Goal: Information Seeking & Learning: Learn about a topic

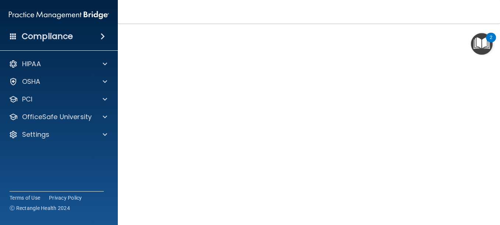
scroll to position [89, 0]
click at [475, 45] on img "Open Resource Center, 2 new notifications" at bounding box center [482, 44] width 22 height 22
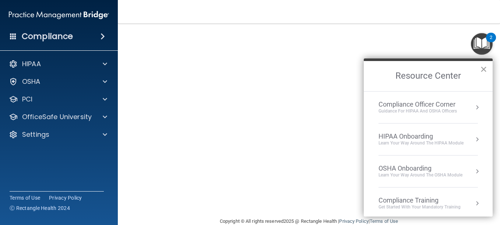
click at [482, 66] on button "×" at bounding box center [483, 69] width 7 height 12
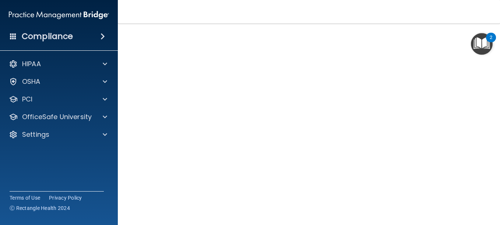
scroll to position [42, 0]
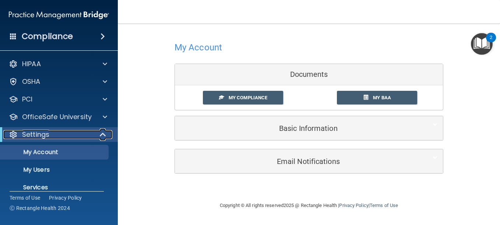
click at [105, 134] on span at bounding box center [103, 134] width 6 height 9
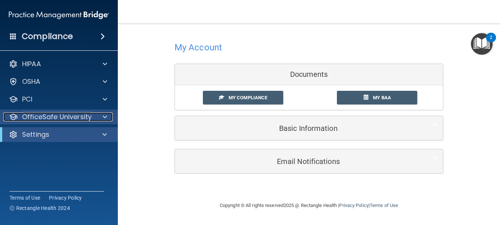
click at [106, 116] on span at bounding box center [105, 117] width 4 height 9
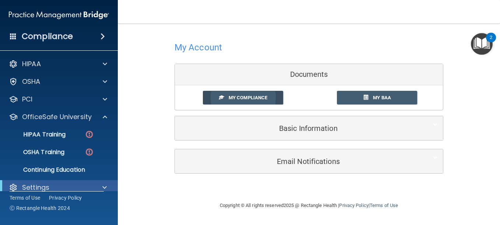
click at [236, 100] on span "My Compliance" at bounding box center [248, 98] width 39 height 6
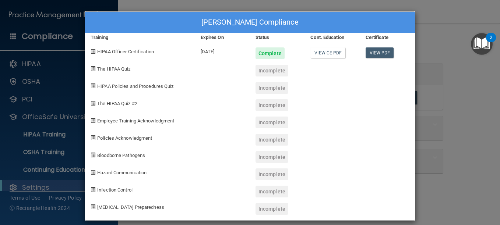
click at [269, 73] on div "Incomplete" at bounding box center [271, 71] width 33 height 12
click at [268, 73] on div "Incomplete" at bounding box center [271, 71] width 33 height 12
click at [328, 49] on link "View CE PDF" at bounding box center [327, 52] width 35 height 11
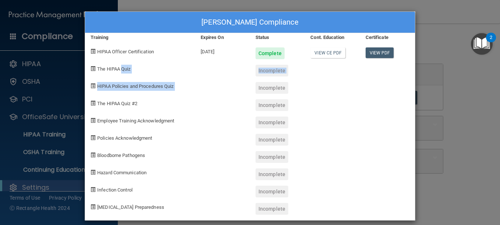
drag, startPoint x: 119, startPoint y: 68, endPoint x: 228, endPoint y: 77, distance: 109.3
click at [228, 77] on div "Jailinne Munoz's Compliance Training Expires On Status Cont. Education Certific…" at bounding box center [250, 115] width 331 height 209
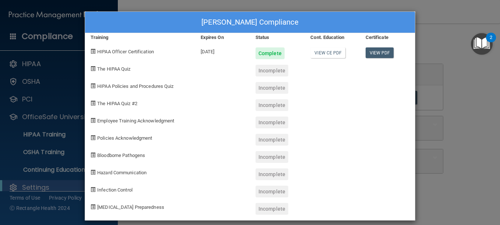
click at [320, 88] on div at bounding box center [332, 85] width 55 height 17
click at [377, 53] on link "View PDF" at bounding box center [379, 52] width 28 height 11
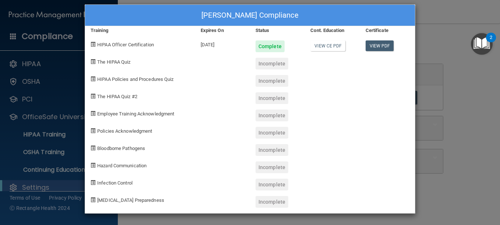
click at [444, 138] on div "Jailinne Munoz's Compliance Training Expires On Status Cont. Education Certific…" at bounding box center [250, 112] width 500 height 225
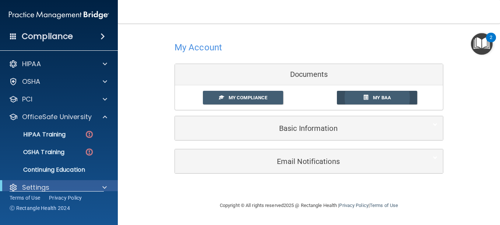
click at [363, 101] on link "My BAA" at bounding box center [377, 98] width 81 height 14
click at [60, 139] on link "HIPAA Training" at bounding box center [51, 134] width 116 height 15
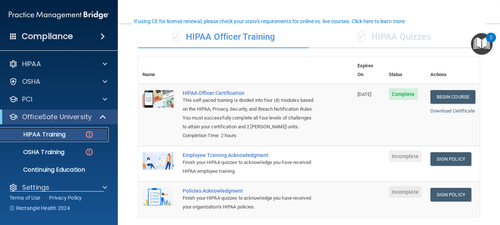
scroll to position [55, 0]
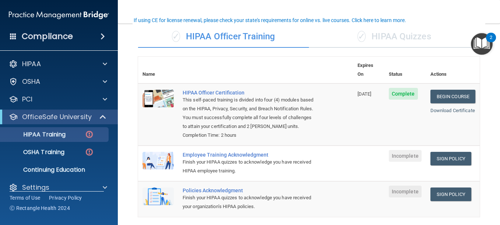
click at [401, 156] on span "Incomplete" at bounding box center [405, 156] width 33 height 12
click at [430, 163] on link "Sign Policy" at bounding box center [450, 159] width 41 height 14
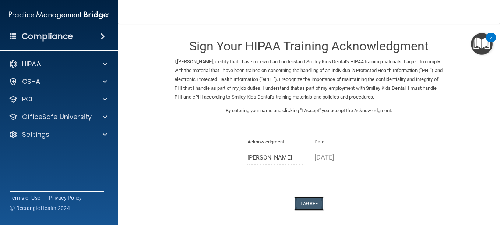
click at [309, 199] on button "I Agree" at bounding box center [308, 204] width 29 height 14
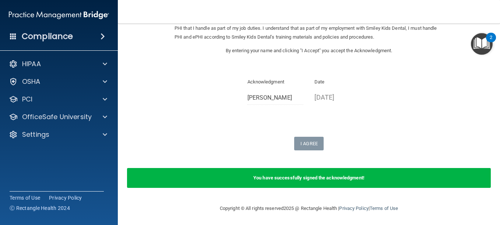
scroll to position [61, 0]
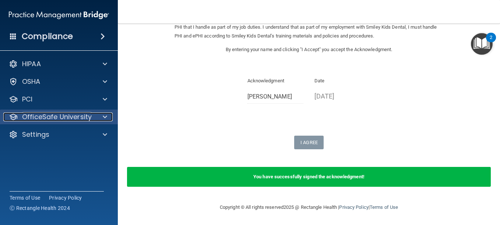
click at [105, 119] on span at bounding box center [105, 117] width 4 height 9
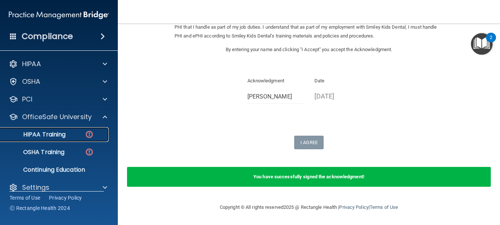
click at [84, 132] on div "HIPAA Training" at bounding box center [55, 134] width 100 height 7
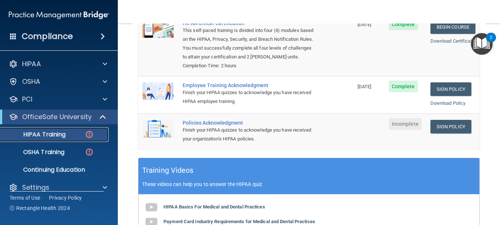
scroll to position [124, 0]
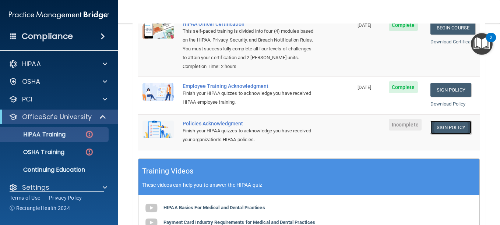
click at [453, 130] on link "Sign Policy" at bounding box center [450, 128] width 41 height 14
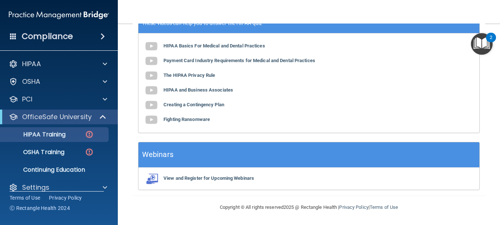
scroll to position [0, 0]
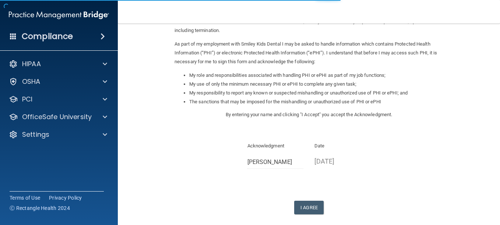
scroll to position [77, 0]
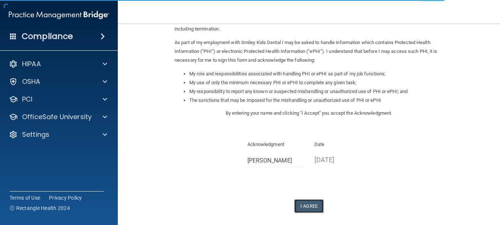
click at [312, 205] on button "I Agree" at bounding box center [308, 206] width 29 height 14
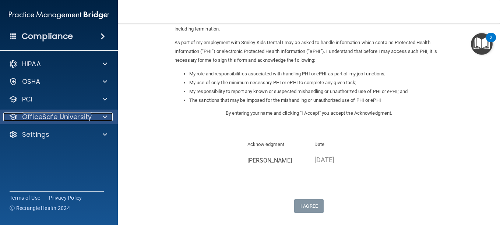
click at [104, 117] on span at bounding box center [105, 117] width 4 height 9
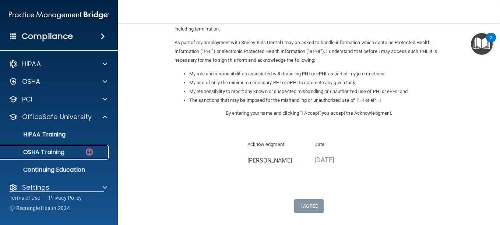
click at [74, 153] on div "OSHA Training" at bounding box center [55, 152] width 100 height 7
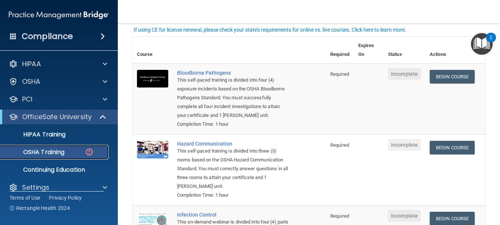
scroll to position [47, 0]
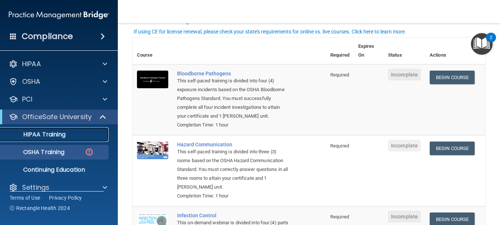
click at [80, 132] on div "HIPAA Training" at bounding box center [55, 134] width 100 height 7
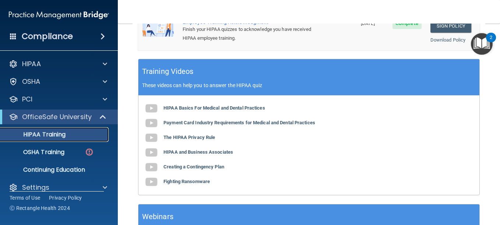
scroll to position [226, 0]
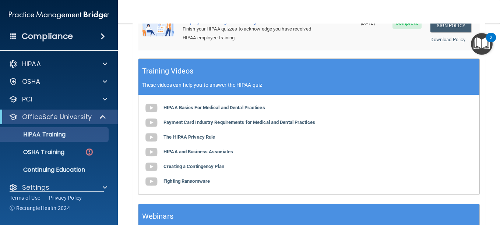
click at [383, 78] on div "Training Videos These videos can help you to answer the HIPAA quiz" at bounding box center [308, 77] width 341 height 36
click at [247, 109] on b "HIPAA Basics For Medical and Dental Practices" at bounding box center [214, 108] width 102 height 6
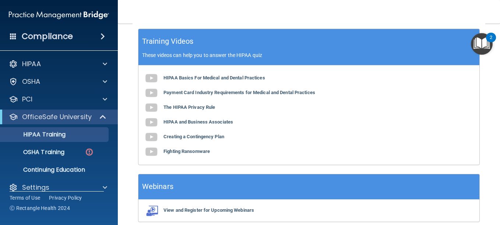
scroll to position [288, 0]
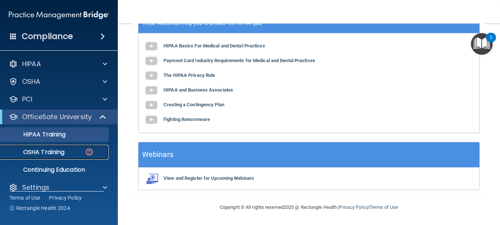
click at [72, 149] on div "OSHA Training" at bounding box center [55, 152] width 100 height 7
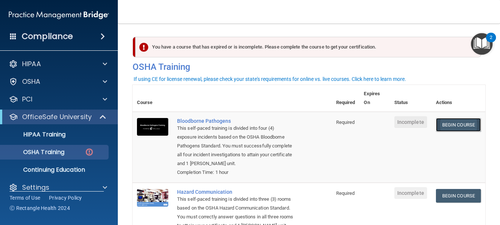
click at [464, 128] on link "Begin Course" at bounding box center [458, 125] width 45 height 14
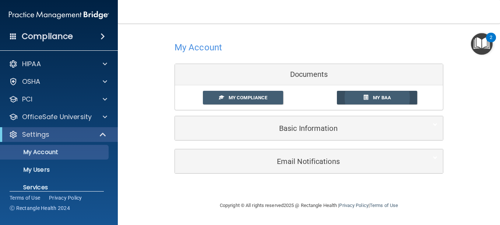
click at [369, 102] on link "My BAA" at bounding box center [377, 98] width 81 height 14
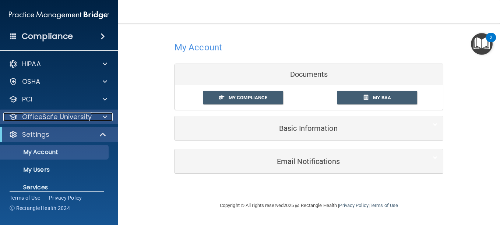
click at [99, 117] on div at bounding box center [104, 117] width 18 height 9
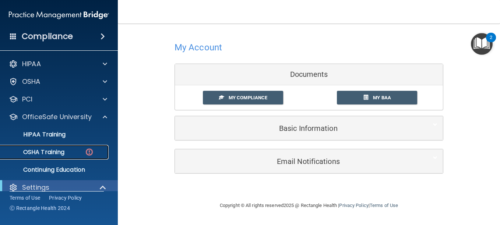
click at [75, 150] on div "OSHA Training" at bounding box center [55, 152] width 100 height 7
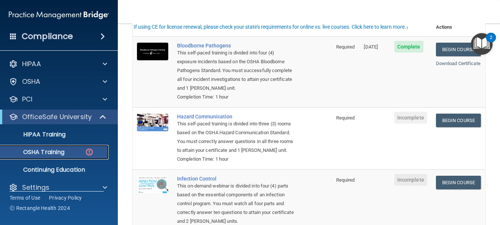
scroll to position [78, 0]
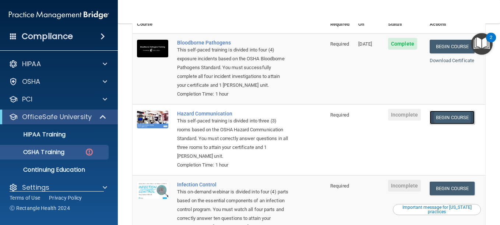
click at [456, 117] on link "Begin Course" at bounding box center [452, 118] width 45 height 14
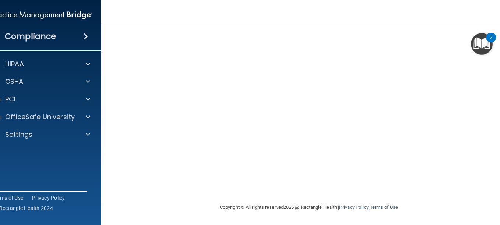
scroll to position [46, 0]
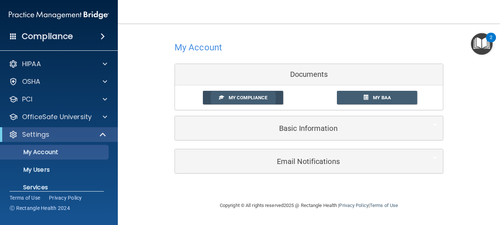
click at [266, 97] on span "My Compliance" at bounding box center [248, 98] width 39 height 6
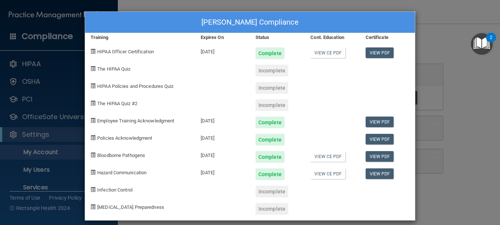
click at [85, 86] on div "HIPAA Policies and Procedures Quiz" at bounding box center [140, 85] width 110 height 17
click at [46, 130] on div "Jailinne Munoz's Compliance Training Expires On Status Cont. Education Certific…" at bounding box center [250, 112] width 500 height 225
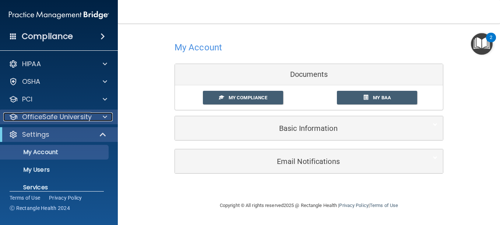
click at [71, 119] on p "OfficeSafe University" at bounding box center [57, 117] width 70 height 9
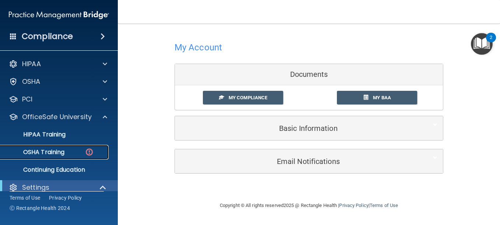
click at [67, 148] on link "OSHA Training" at bounding box center [51, 152] width 116 height 15
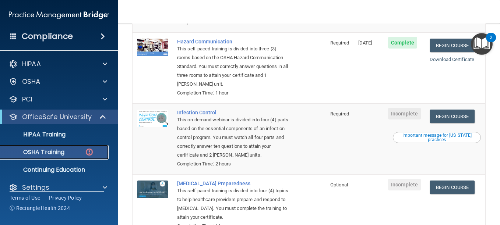
scroll to position [150, 0]
click at [402, 117] on span "Incomplete" at bounding box center [404, 114] width 33 height 12
click at [445, 118] on link "Begin Course" at bounding box center [452, 117] width 45 height 14
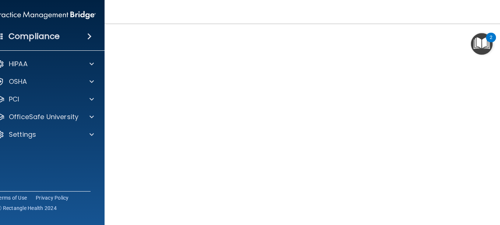
scroll to position [63, 0]
click at [96, 118] on div at bounding box center [90, 117] width 18 height 9
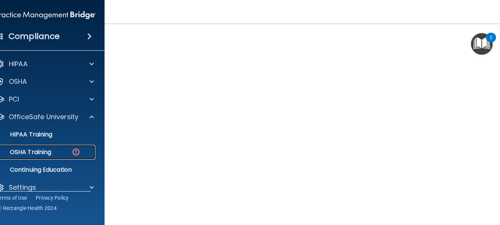
click at [63, 151] on div "OSHA Training" at bounding box center [42, 152] width 100 height 7
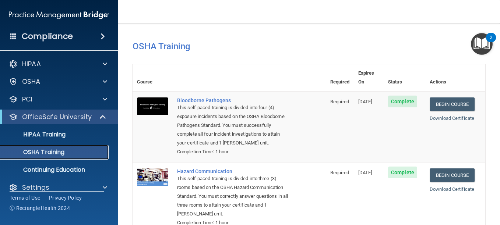
scroll to position [181, 0]
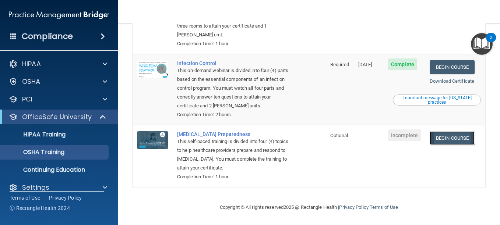
click at [456, 137] on link "Begin Course" at bounding box center [452, 138] width 45 height 14
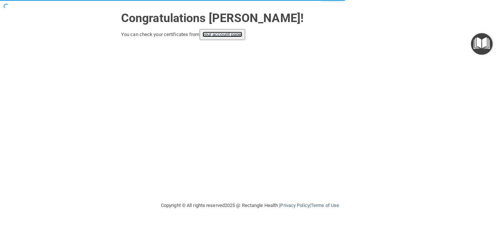
click at [235, 37] on link "your account page!" at bounding box center [222, 35] width 40 height 6
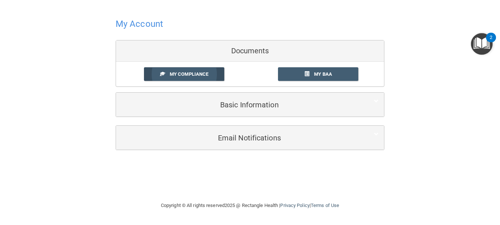
click at [214, 78] on link "My Compliance" at bounding box center [184, 74] width 81 height 14
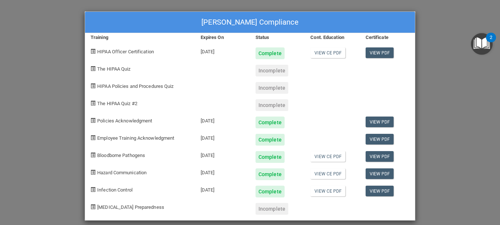
click at [439, 79] on div "[PERSON_NAME] Compliance Training Expires On Status Cont. Education Certificate…" at bounding box center [250, 112] width 500 height 225
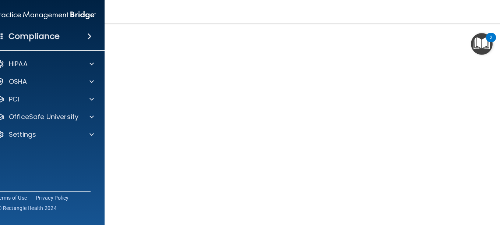
scroll to position [35, 0]
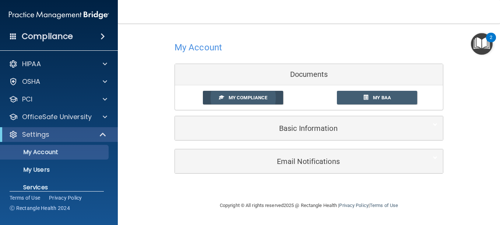
click at [271, 100] on link "My Compliance" at bounding box center [243, 98] width 81 height 14
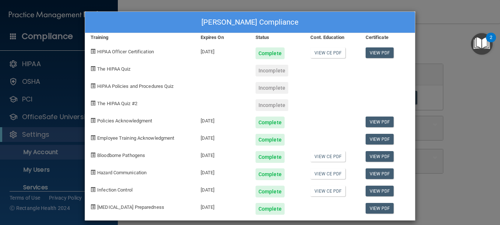
click at [270, 70] on div "Incomplete" at bounding box center [271, 71] width 33 height 12
click at [417, 56] on div "[PERSON_NAME] Compliance Training Expires On Status Cont. Education Certificate…" at bounding box center [250, 112] width 500 height 225
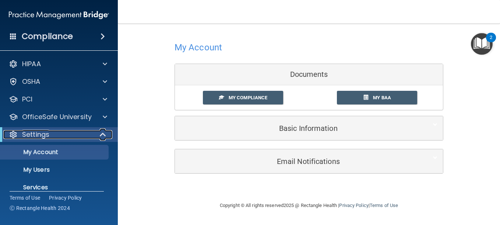
click at [102, 134] on span at bounding box center [103, 134] width 6 height 9
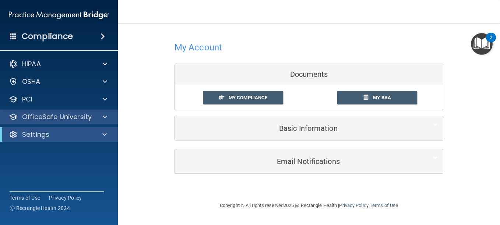
click at [103, 121] on div "OfficeSafe University" at bounding box center [59, 117] width 118 height 15
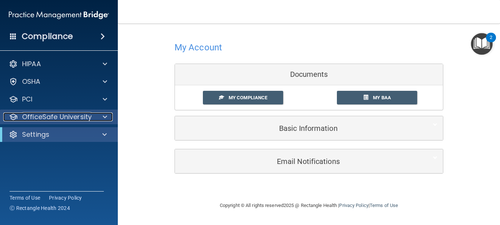
click at [95, 117] on div at bounding box center [104, 117] width 18 height 9
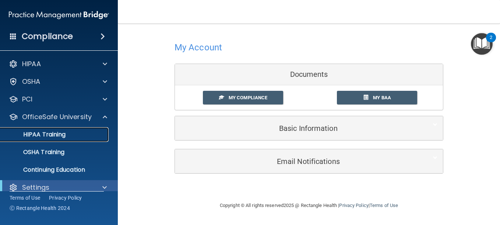
click at [75, 133] on div "HIPAA Training" at bounding box center [55, 134] width 100 height 7
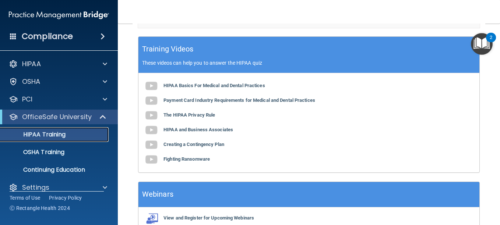
scroll to position [288, 0]
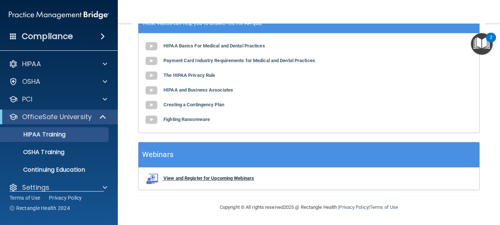
click at [229, 181] on b "View and Register for Upcoming Webinars" at bounding box center [208, 179] width 91 height 6
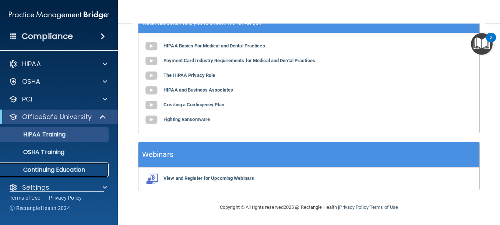
click at [66, 176] on link "Continuing Education" at bounding box center [51, 170] width 116 height 15
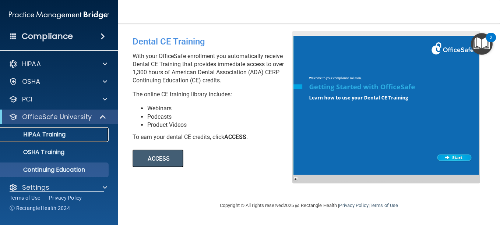
click at [82, 137] on div "HIPAA Training" at bounding box center [55, 134] width 100 height 7
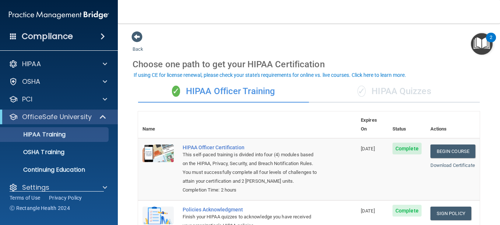
click at [371, 89] on div "✓ HIPAA Quizzes" at bounding box center [394, 92] width 171 height 22
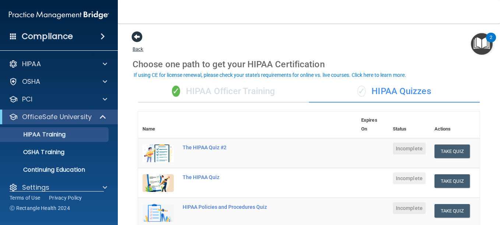
click at [135, 33] on span at bounding box center [136, 36] width 11 height 11
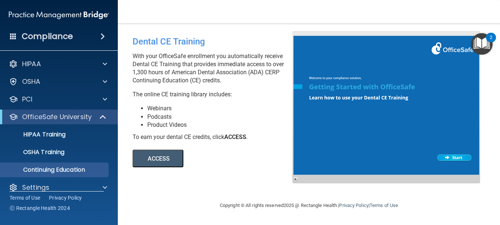
click at [77, 32] on div "Compliance" at bounding box center [59, 36] width 118 height 16
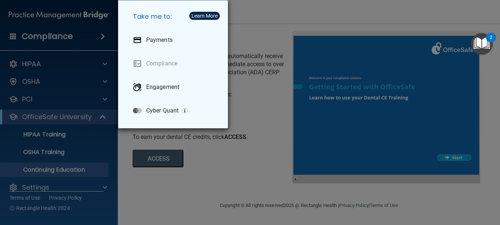
click at [60, 13] on div "Take me to: Payments Compliance Engagement Cyber Quant" at bounding box center [250, 112] width 500 height 225
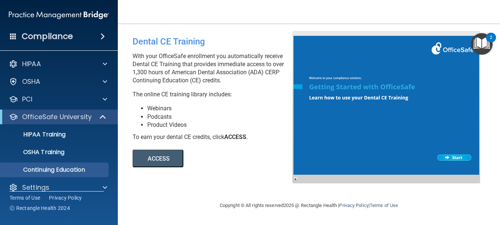
click at [102, 13] on img at bounding box center [59, 15] width 100 height 15
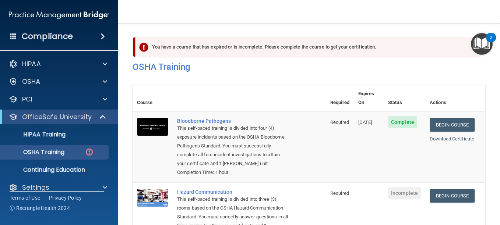
scroll to position [78, 0]
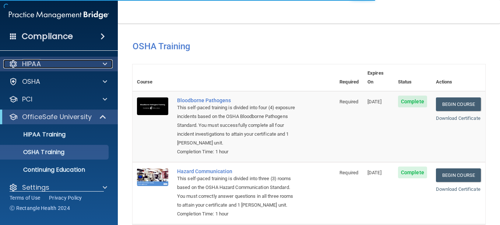
click at [59, 65] on div "HIPAA" at bounding box center [48, 64] width 91 height 9
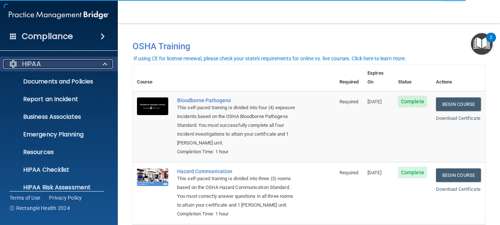
click at [59, 65] on div "HIPAA" at bounding box center [48, 64] width 91 height 9
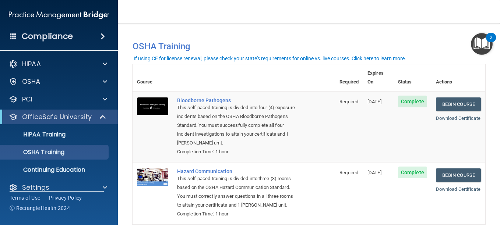
click at [102, 40] on span at bounding box center [102, 36] width 4 height 9
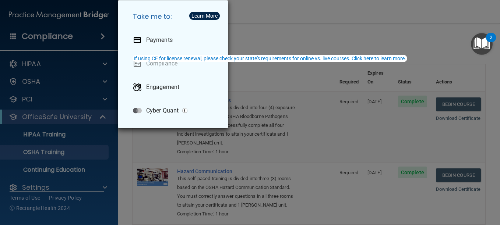
click at [102, 40] on div "Take me to: Payments Compliance Engagement Cyber Quant" at bounding box center [250, 112] width 500 height 225
